Goal: Task Accomplishment & Management: Use online tool/utility

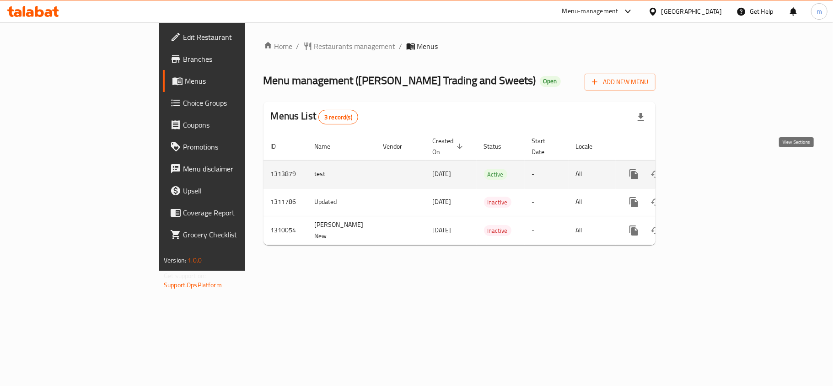
click at [705, 169] on icon "enhanced table" at bounding box center [700, 174] width 11 height 11
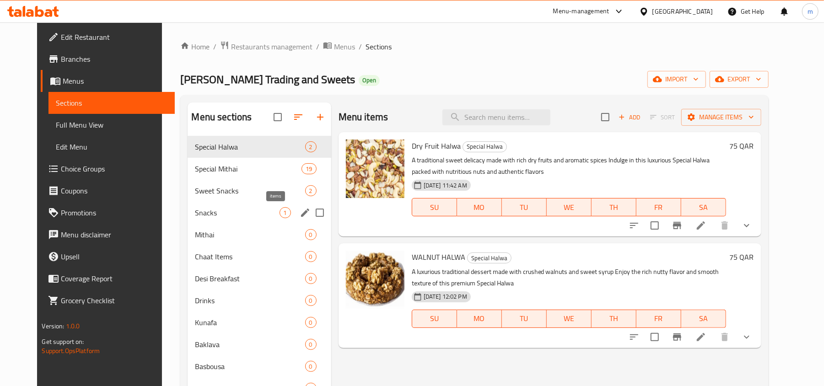
click at [280, 214] on span "1" at bounding box center [285, 213] width 11 height 9
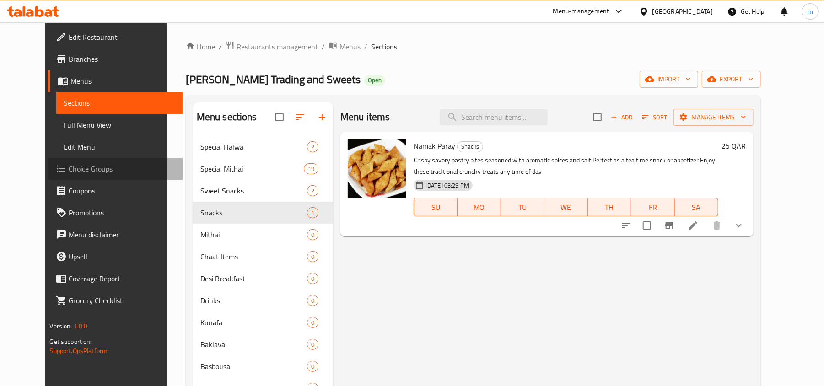
click at [69, 173] on span "Choice Groups" at bounding box center [122, 168] width 107 height 11
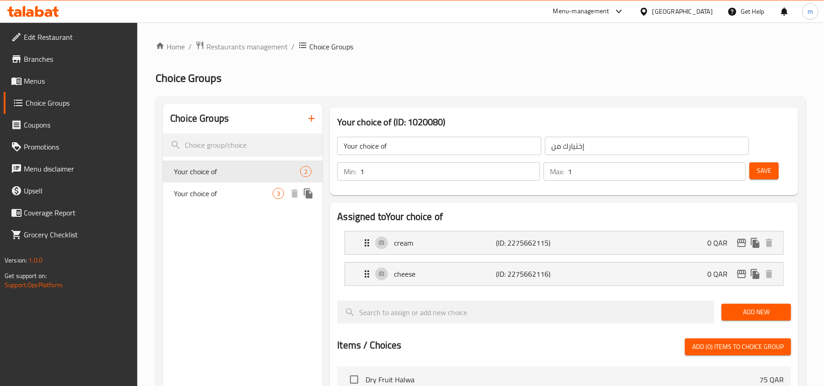
click at [306, 198] on icon "duplicate" at bounding box center [308, 193] width 11 height 11
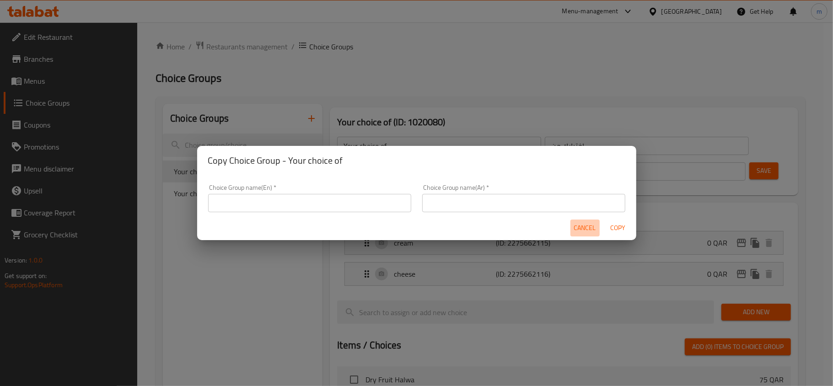
click at [575, 230] on span "Cancel" at bounding box center [585, 227] width 22 height 11
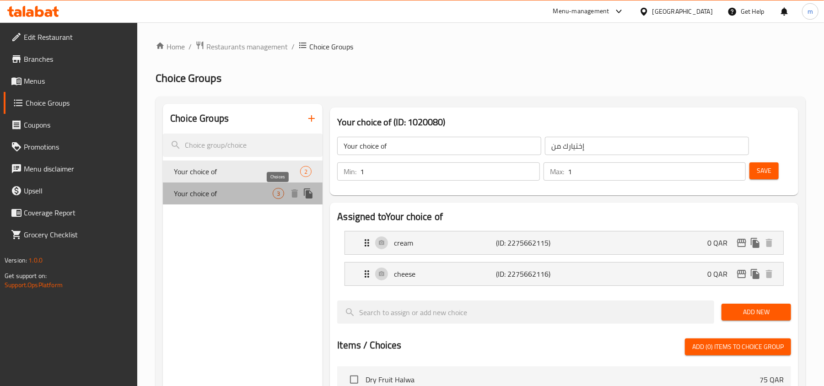
click at [279, 196] on span "3" at bounding box center [278, 193] width 11 height 9
